Goal: Information Seeking & Learning: Learn about a topic

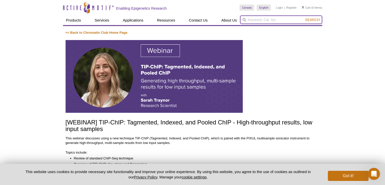
click at [260, 19] on input "search" at bounding box center [281, 19] width 82 height 9
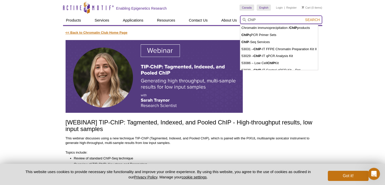
type input "ChIP"
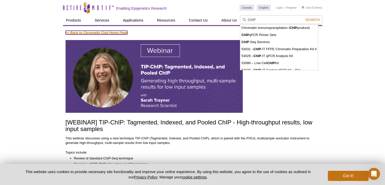
click at [104, 34] on link "<< Back to Chromatin Club Home Page" at bounding box center [96, 33] width 62 height 4
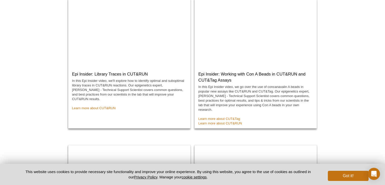
click at [307, 77] on h3 "Epi Insider: Working with Con A Beads in CUT&RUN and CUT&Tag Assays" at bounding box center [257, 75] width 118 height 16
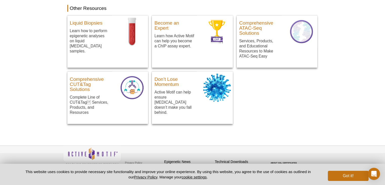
scroll to position [338, 0]
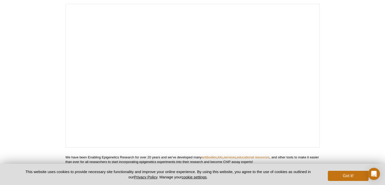
scroll to position [186, 0]
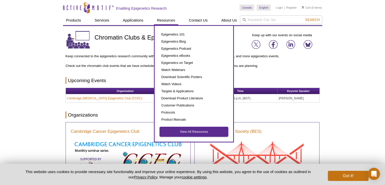
click at [180, 132] on link "View All Resources" at bounding box center [194, 132] width 68 height 10
click at [181, 130] on link "View All Resources" at bounding box center [194, 132] width 68 height 10
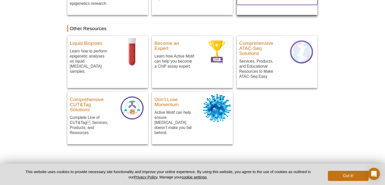
scroll to position [334, 0]
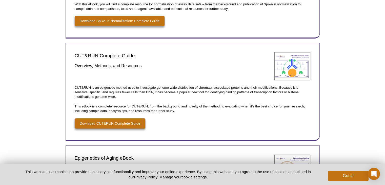
scroll to position [81, 0]
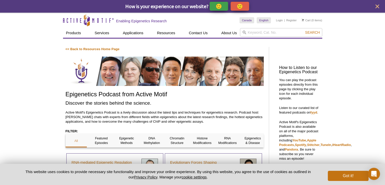
click at [127, 118] on p "Active Motif's Epigenetics Podcast is a lively discussion about the latest tips…" at bounding box center [164, 117] width 198 height 14
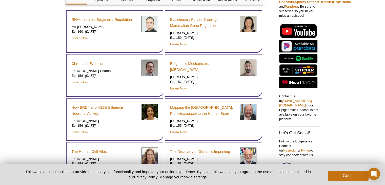
scroll to position [121, 0]
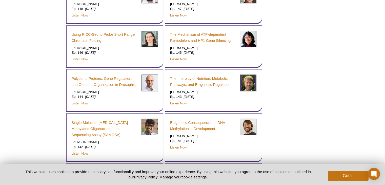
scroll to position [445, 0]
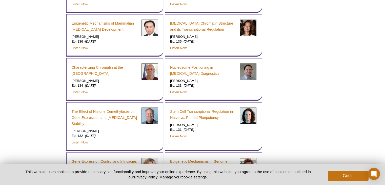
scroll to position [682, 0]
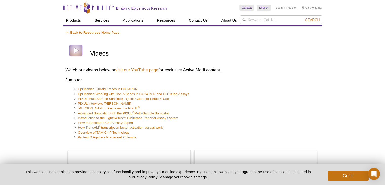
click at [231, 94] on li "Epi Insider: Working with Con A Beads in CUT&RUN and CUT&Tag Assays" at bounding box center [194, 94] width 240 height 5
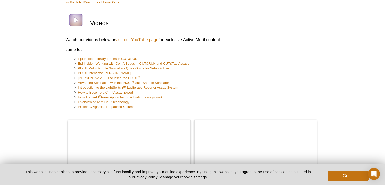
scroll to position [40, 0]
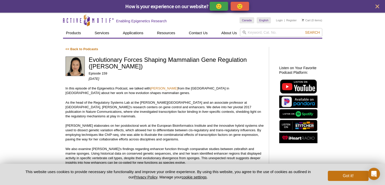
click at [127, 87] on p "In this episode of the Epigenetics Podcast, we talked with Emily Wong from the …" at bounding box center [164, 90] width 198 height 9
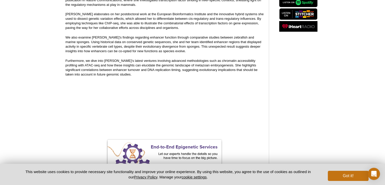
scroll to position [121, 0]
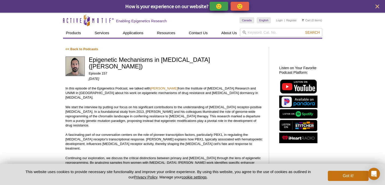
scroll to position [10, 0]
